Goal: Information Seeking & Learning: Learn about a topic

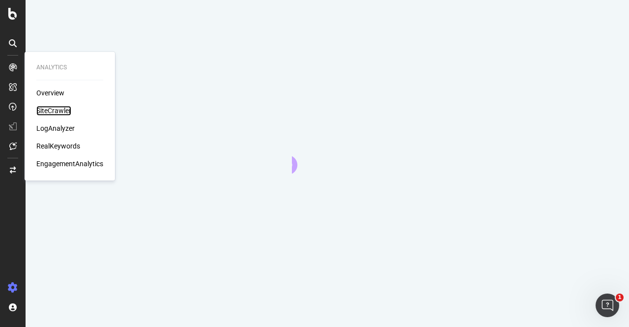
click at [50, 113] on div "SiteCrawler" at bounding box center [53, 111] width 35 height 10
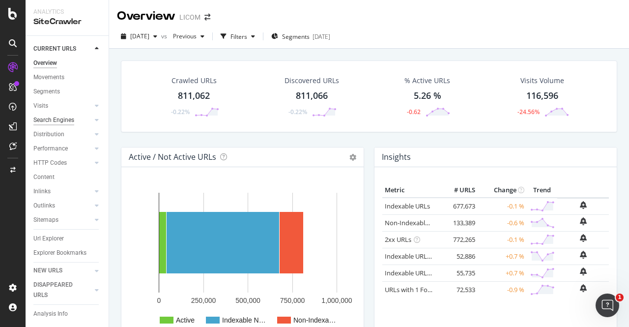
click at [52, 121] on div "Search Engines" at bounding box center [53, 120] width 41 height 10
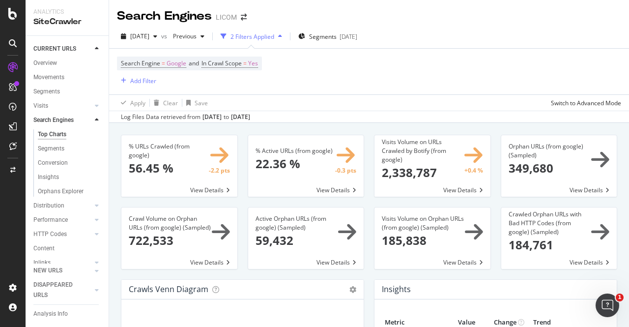
click at [422, 66] on div "Search Engine = Google and In Crawl Scope = Yes Add Filter" at bounding box center [369, 72] width 504 height 46
click at [44, 63] on div "Overview" at bounding box center [45, 63] width 24 height 10
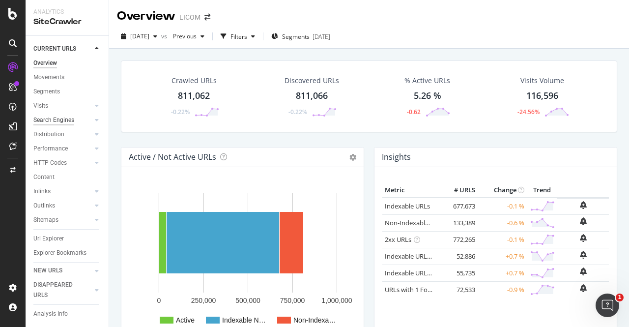
click at [60, 123] on div "Search Engines" at bounding box center [53, 120] width 41 height 10
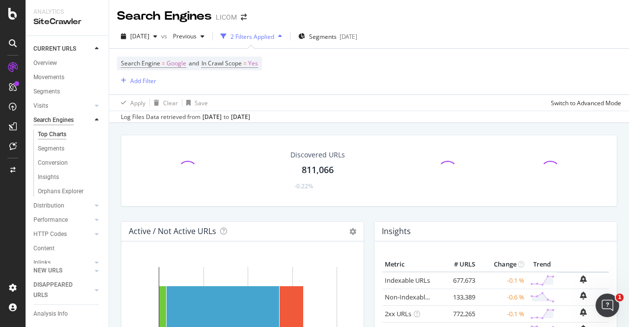
click at [60, 123] on div "Search Engines" at bounding box center [53, 120] width 40 height 10
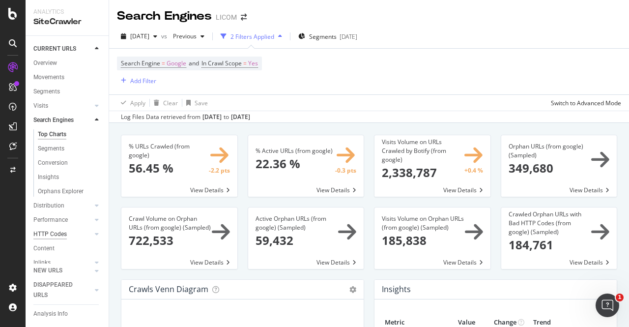
click at [51, 234] on div "HTTP Codes" at bounding box center [49, 234] width 33 height 10
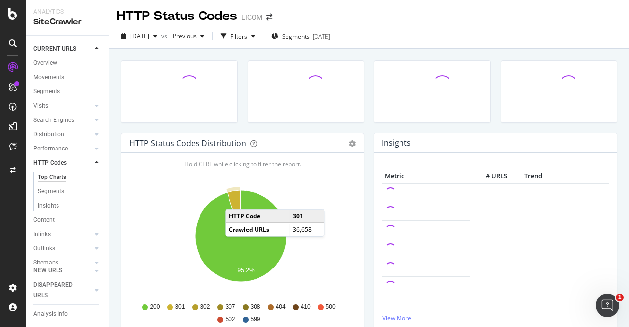
click at [235, 199] on icon "A chart." at bounding box center [234, 213] width 14 height 46
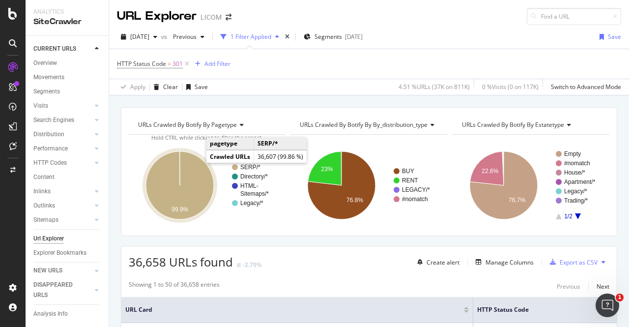
click at [194, 169] on icon "A chart." at bounding box center [180, 185] width 68 height 68
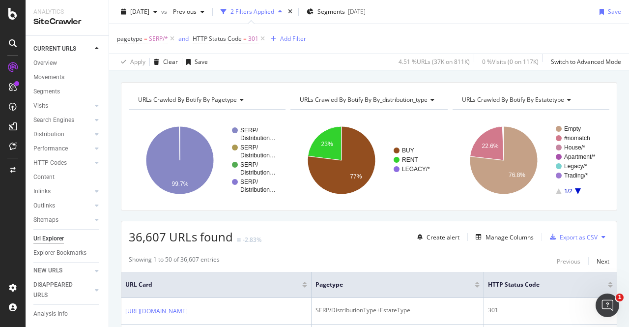
scroll to position [25, 0]
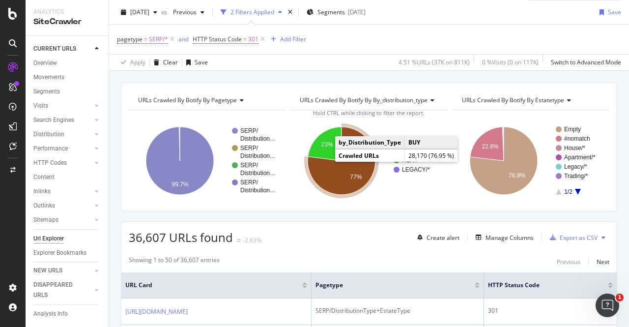
click at [342, 174] on icon "A chart." at bounding box center [341, 161] width 68 height 68
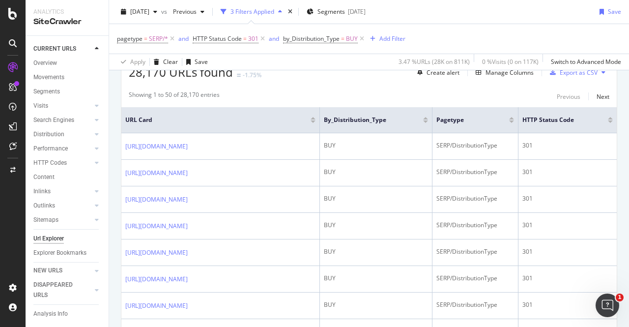
scroll to position [190, 0]
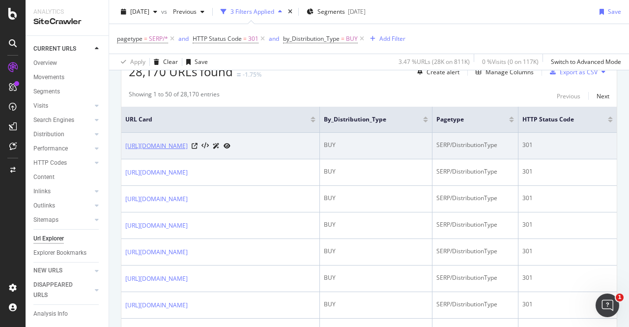
click at [188, 146] on link "[URL][DOMAIN_NAME]" at bounding box center [156, 146] width 62 height 10
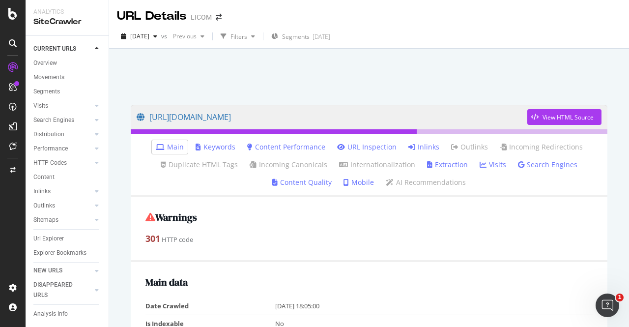
click at [424, 145] on link "Inlinks" at bounding box center [423, 147] width 31 height 10
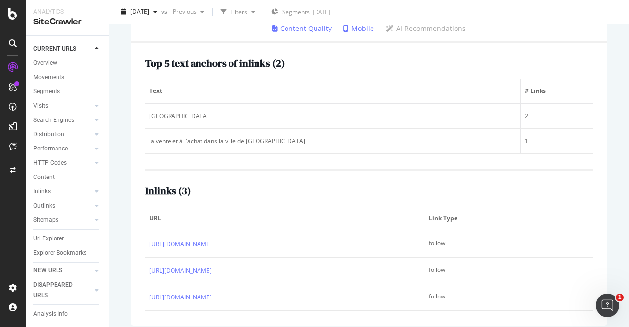
scroll to position [161, 0]
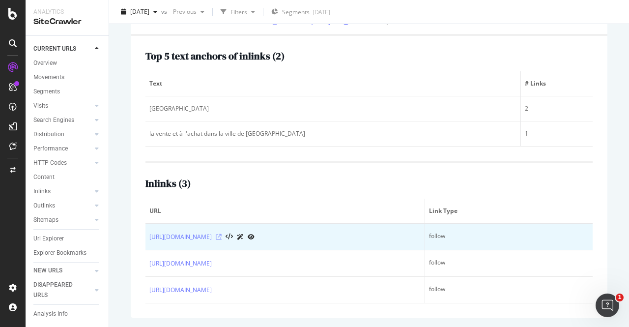
click at [221, 235] on icon at bounding box center [219, 237] width 6 height 6
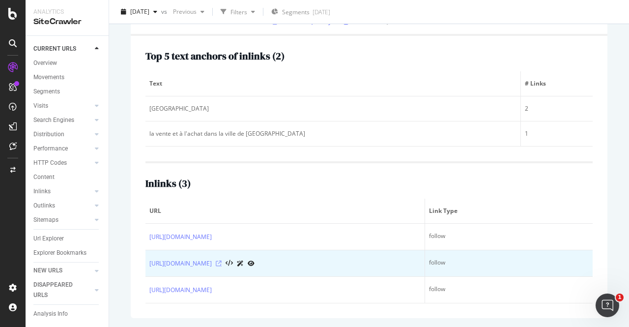
click at [221, 261] on icon at bounding box center [219, 263] width 6 height 6
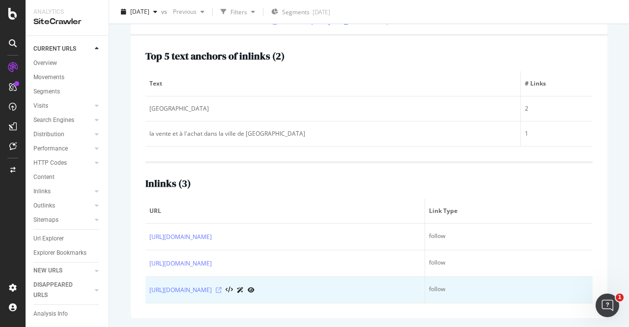
click at [221, 288] on icon at bounding box center [219, 290] width 6 height 6
